Goal: Information Seeking & Learning: Understand process/instructions

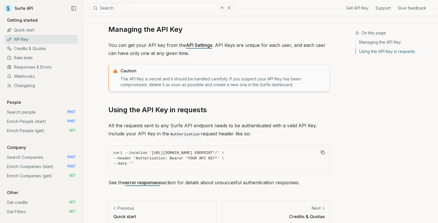
scroll to position [63, 0]
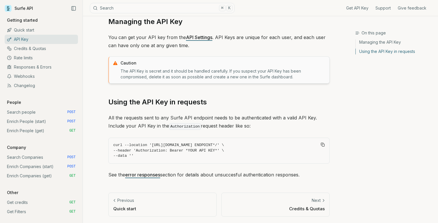
click at [23, 113] on link "Search people POST" at bounding box center [41, 112] width 73 height 9
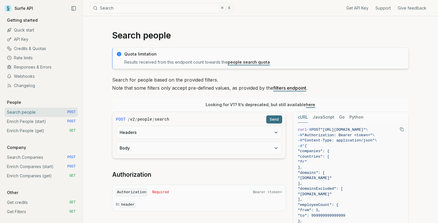
click at [23, 113] on link "Search people POST" at bounding box center [41, 112] width 73 height 9
click at [22, 121] on link "Enrich People (start) POST" at bounding box center [41, 121] width 73 height 9
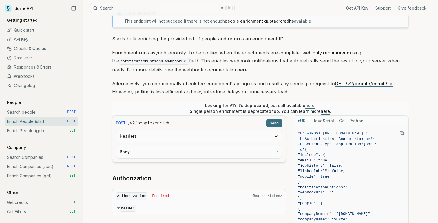
scroll to position [36, 0]
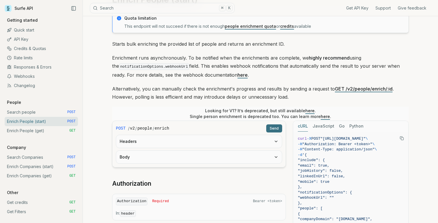
click at [401, 140] on button "Copy Text" at bounding box center [401, 138] width 9 height 9
click at [27, 130] on link "Enrich People (get) GET" at bounding box center [41, 130] width 73 height 9
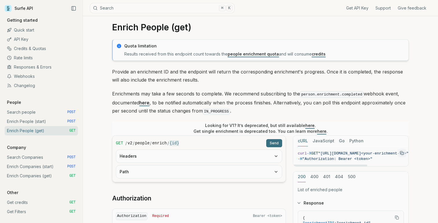
scroll to position [10, 0]
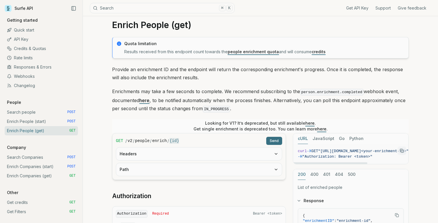
click at [403, 151] on icon "Copy Text" at bounding box center [402, 151] width 4 height 4
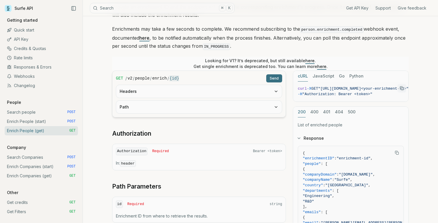
scroll to position [0, 0]
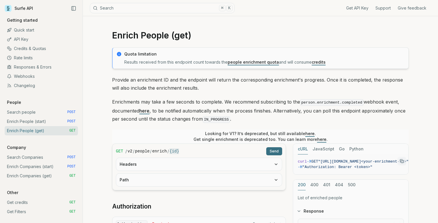
click at [26, 9] on link "Surfe API" at bounding box center [19, 8] width 28 height 9
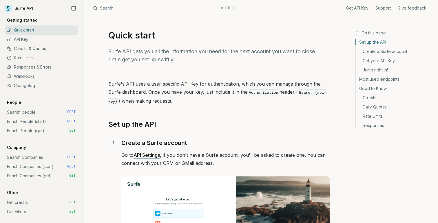
click at [24, 29] on link "Quick start" at bounding box center [41, 29] width 73 height 9
click at [23, 38] on link "API Key" at bounding box center [41, 39] width 73 height 9
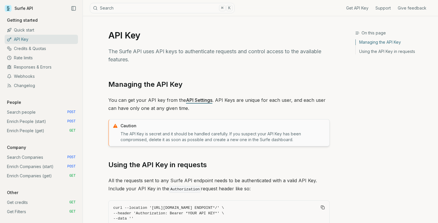
click at [15, 104] on p "People" at bounding box center [14, 103] width 19 height 6
click at [27, 112] on link "Search people POST" at bounding box center [41, 112] width 73 height 9
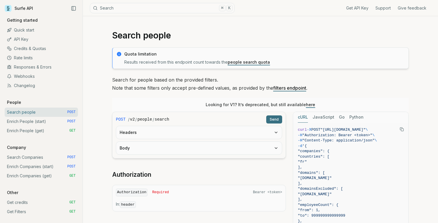
click at [32, 121] on link "Enrich People (start) POST" at bounding box center [41, 121] width 73 height 9
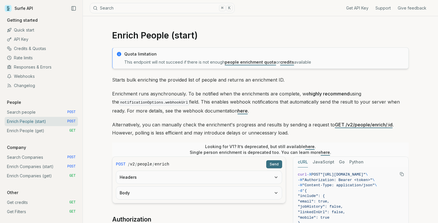
click at [19, 21] on p "Getting started" at bounding box center [22, 20] width 35 height 6
click at [21, 19] on p "Getting started" at bounding box center [22, 20] width 35 height 6
click at [27, 31] on link "Quick start" at bounding box center [41, 29] width 73 height 9
